Goal: Transaction & Acquisition: Purchase product/service

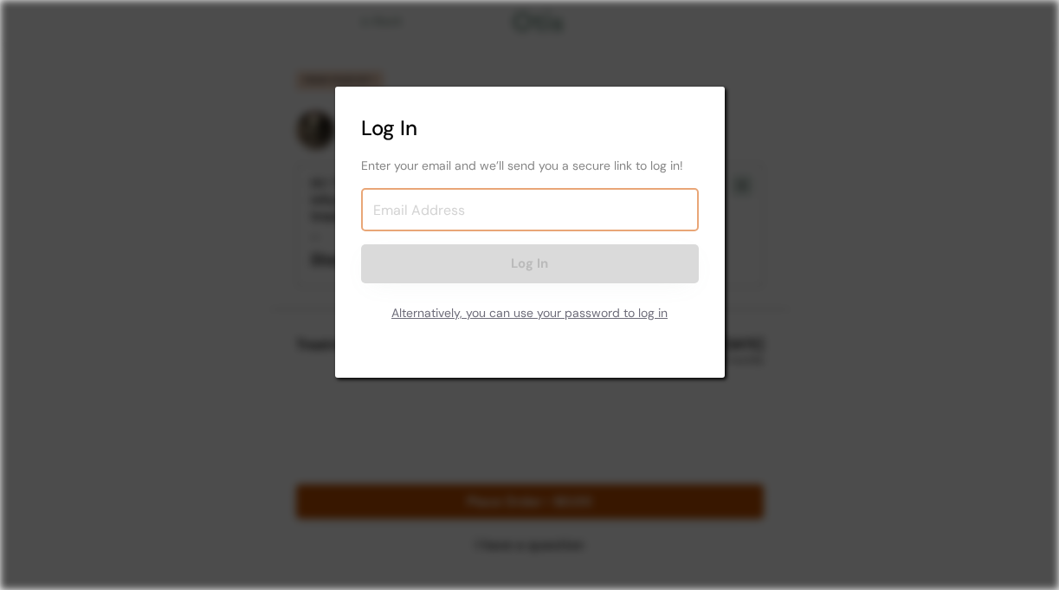
click at [432, 212] on input "email" at bounding box center [530, 209] width 338 height 43
type input "[EMAIL_ADDRESS][DOMAIN_NAME]"
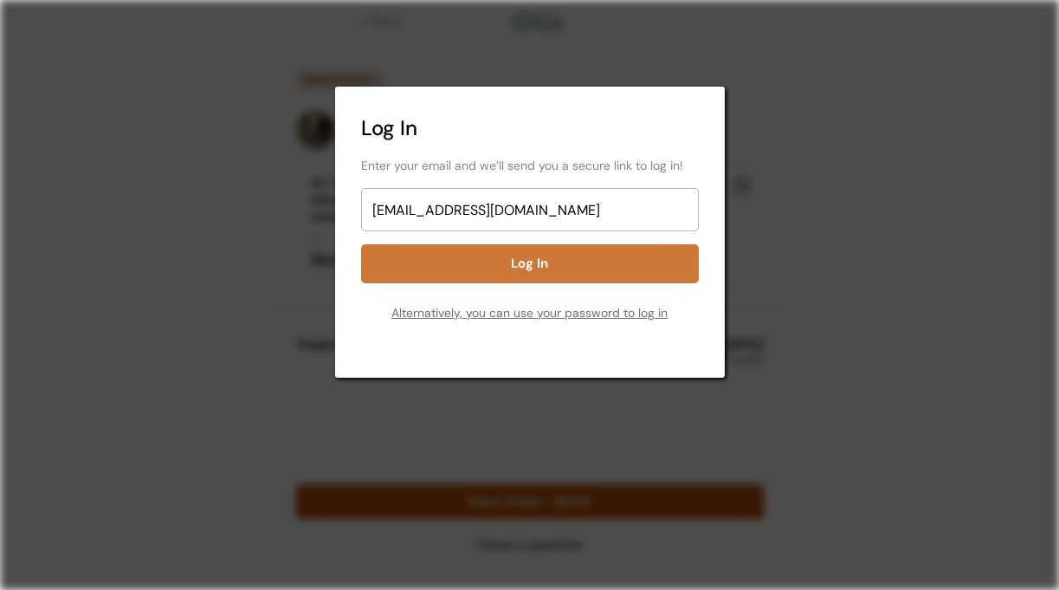
click at [507, 264] on button "Log In" at bounding box center [530, 263] width 338 height 39
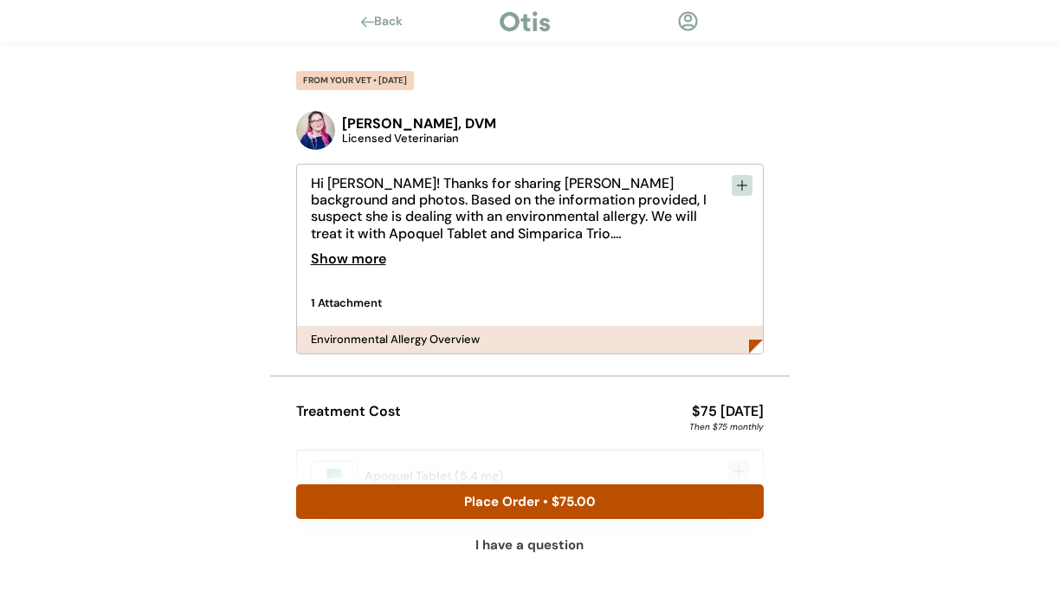
click at [347, 255] on div "Show more" at bounding box center [348, 259] width 75 height 35
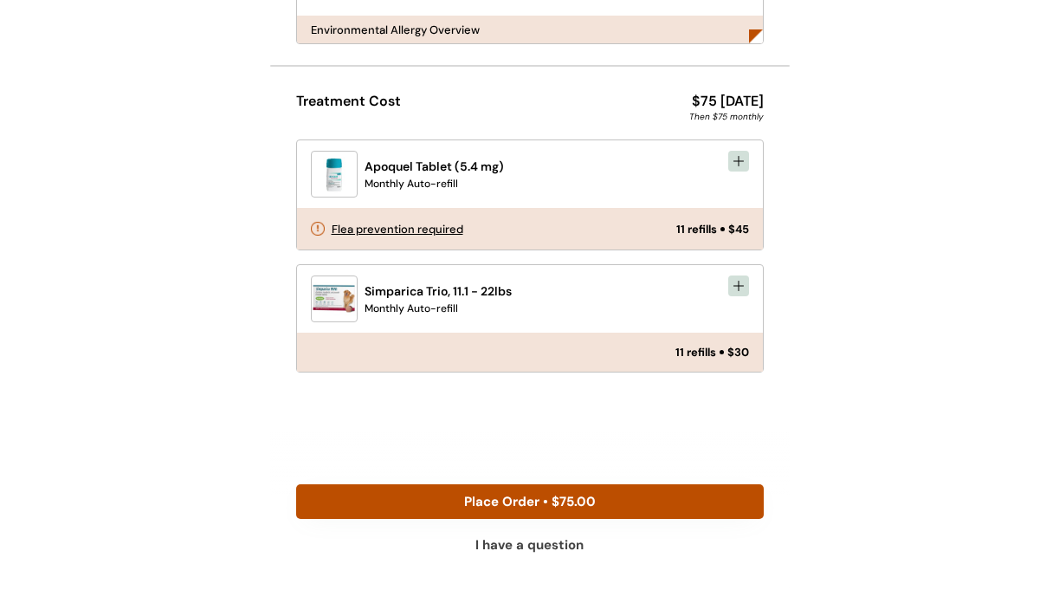
scroll to position [709, 0]
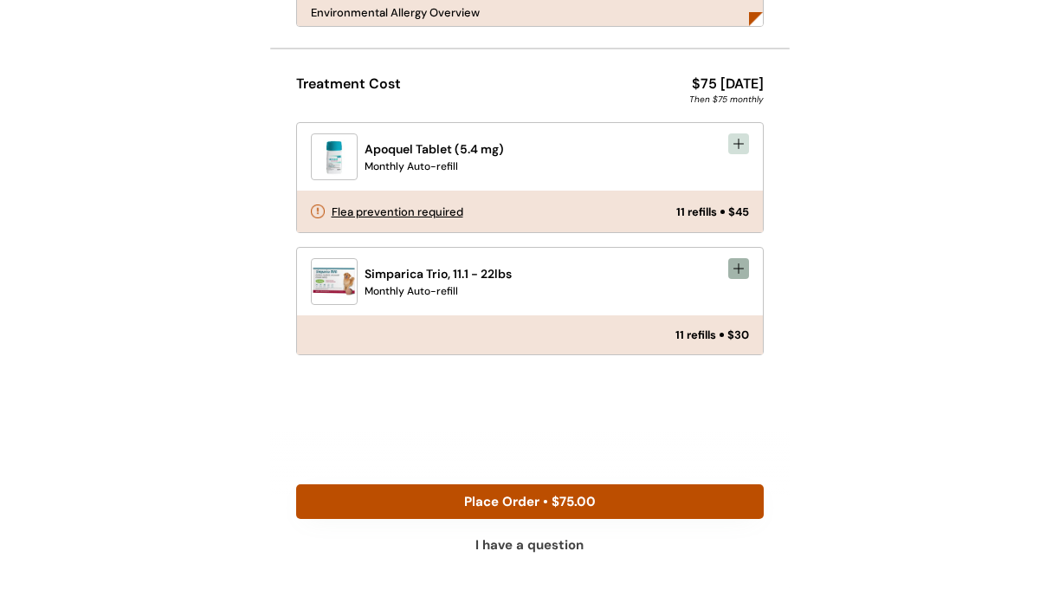
click at [740, 261] on icon at bounding box center [739, 268] width 14 height 14
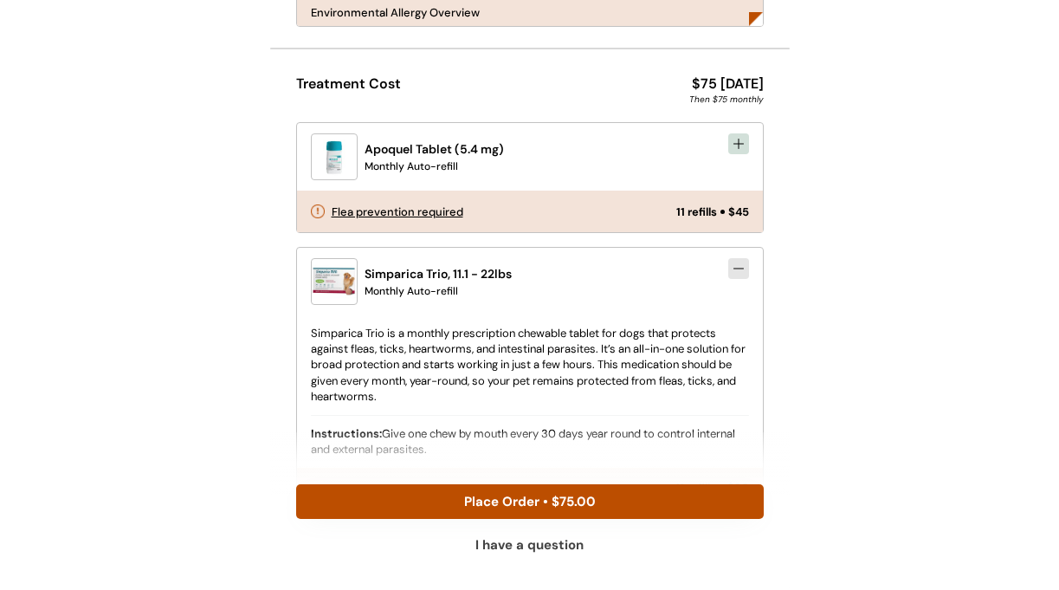
click at [740, 261] on icon at bounding box center [739, 268] width 14 height 14
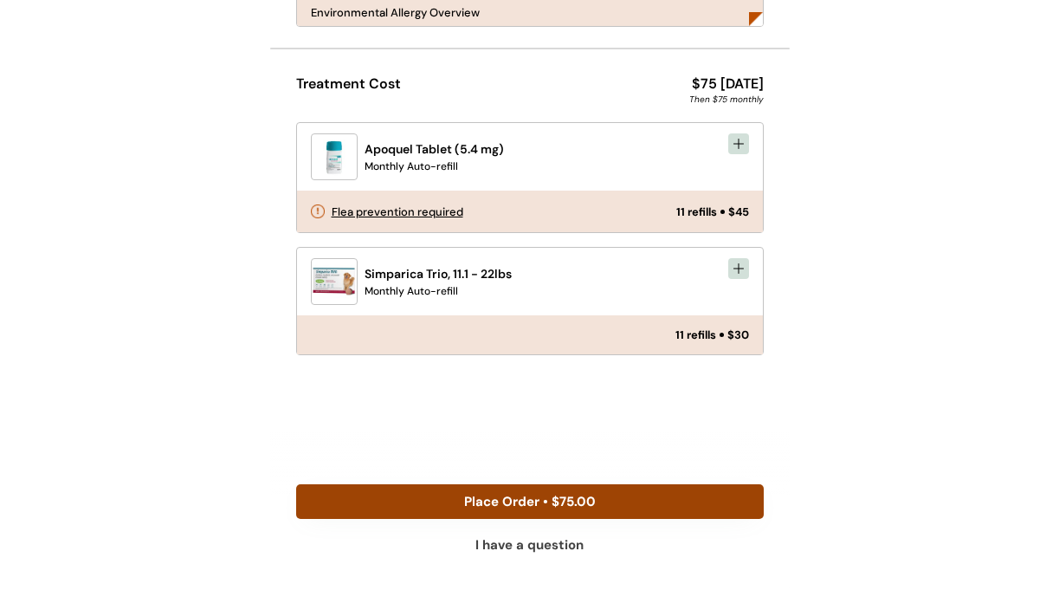
click at [537, 498] on button "Place Order • $75.00" at bounding box center [530, 501] width 468 height 35
